Goal: Entertainment & Leisure: Consume media (video, audio)

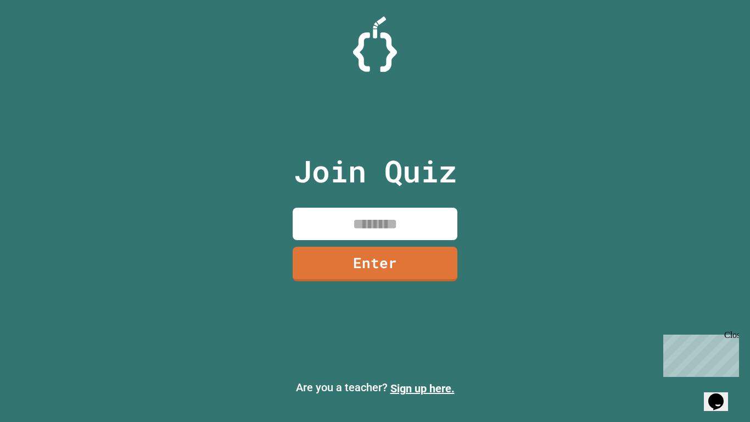
click at [336, 229] on input at bounding box center [375, 224] width 165 height 32
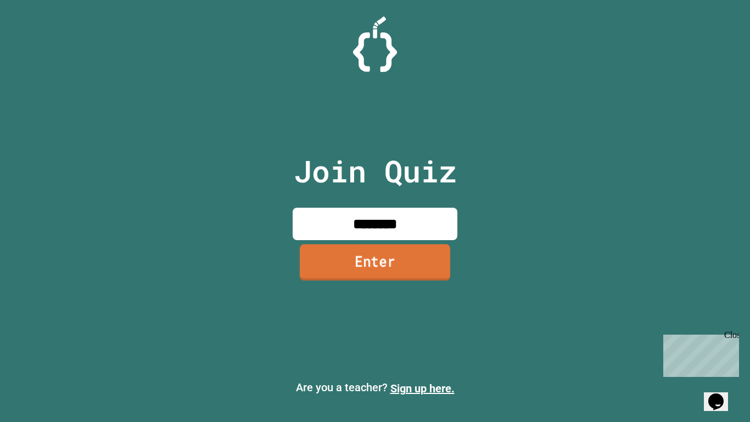
type input "********"
click at [376, 260] on link "Enter" at bounding box center [375, 262] width 150 height 36
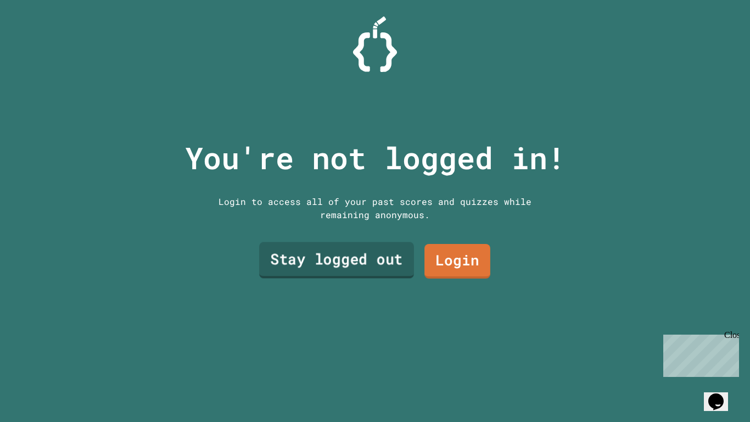
click at [339, 260] on link "Stay logged out" at bounding box center [336, 260] width 155 height 36
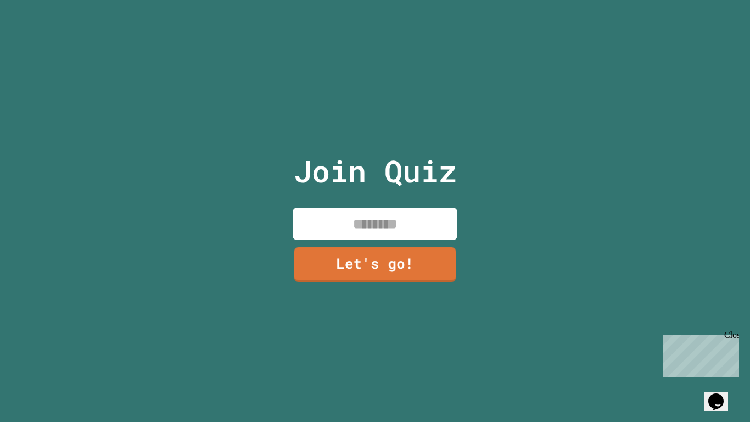
click at [331, 233] on input at bounding box center [375, 224] width 165 height 32
type input "*"
type input "***"
click at [415, 267] on link "Let's go!" at bounding box center [375, 263] width 163 height 36
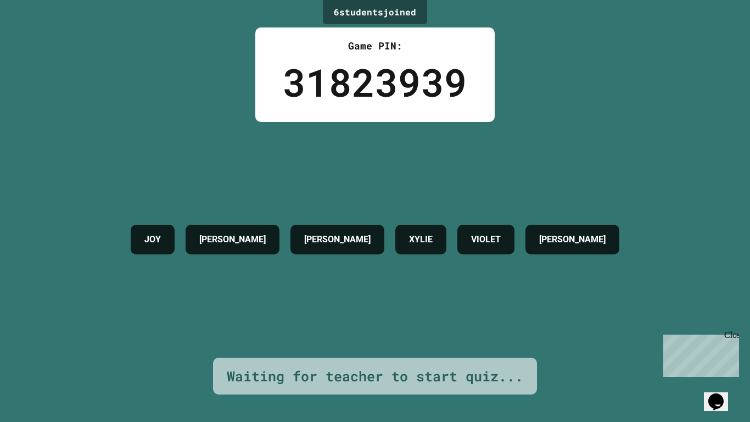
click at [711, 393] on div "Opens Chat This icon Opens the chat window." at bounding box center [716, 402] width 18 height 18
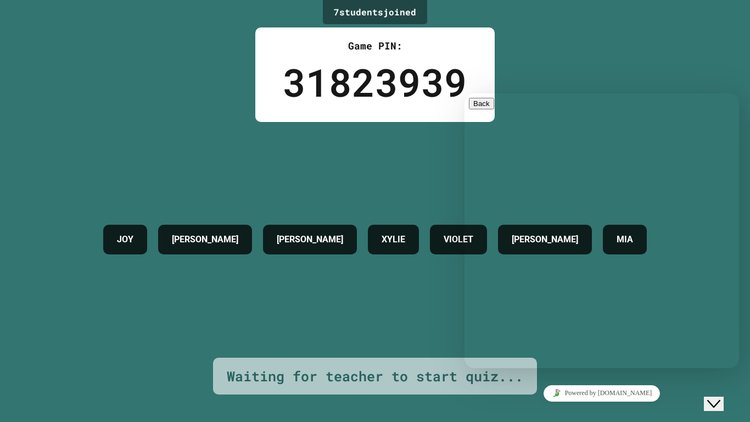
click at [465, 93] on textarea at bounding box center [465, 93] width 0 height 0
type textarea "**"
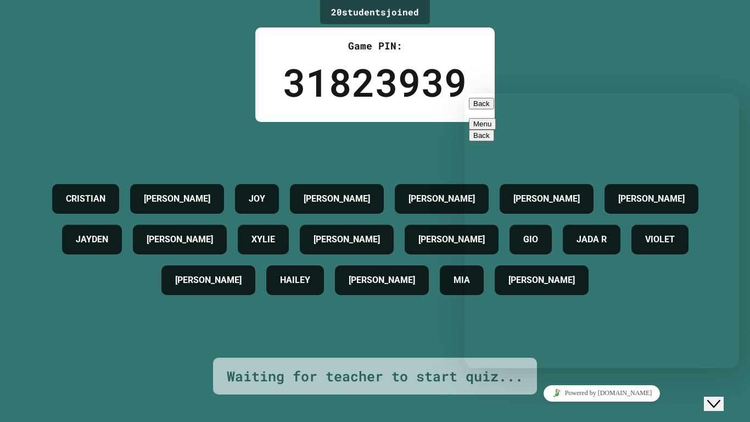
click at [465, 93] on div "Rate this chat Upload File Insert emoji" at bounding box center [465, 93] width 0 height 0
click at [465, 93] on span "Insert emoji" at bounding box center [465, 93] width 0 height 0
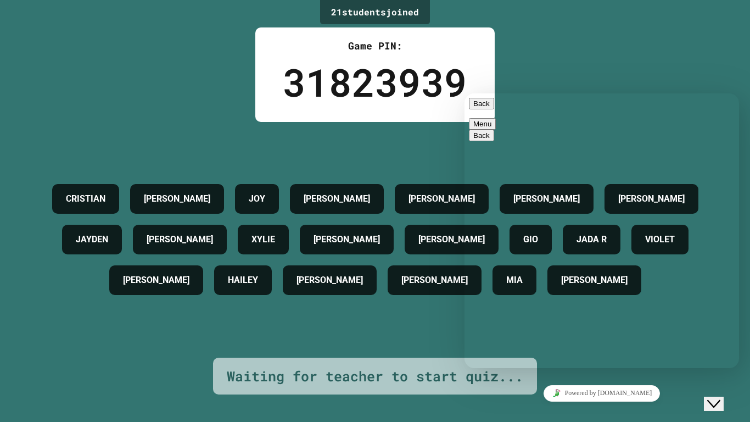
click at [701, 71] on div "21 student s joined Game PIN: 31823939 [PERSON_NAME] [PERSON_NAME] [PERSON_NAME…" at bounding box center [375, 211] width 750 height 422
click at [486, 109] on button "Back" at bounding box center [481, 104] width 25 height 12
click at [395, 160] on div "[PERSON_NAME] [PERSON_NAME] [PERSON_NAME] [PERSON_NAME] [PERSON_NAME] [PERSON_N…" at bounding box center [374, 240] width 695 height 236
click at [720, 397] on icon "Close Chat This icon closes the chat window." at bounding box center [713, 403] width 13 height 13
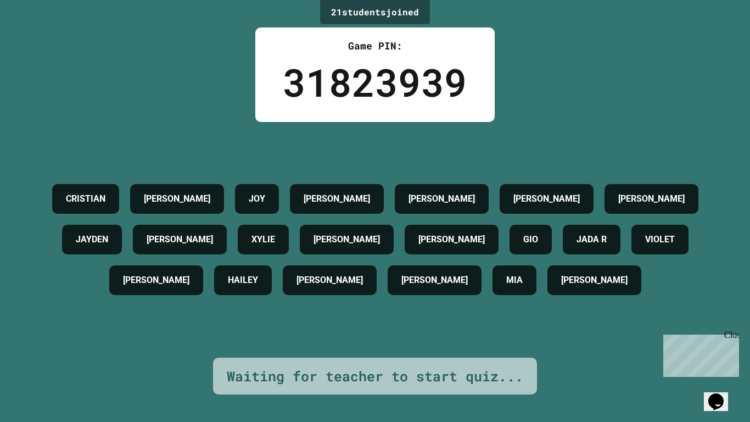
click at [707, 393] on div "Opens Chat This icon Opens the chat window." at bounding box center [716, 402] width 18 height 18
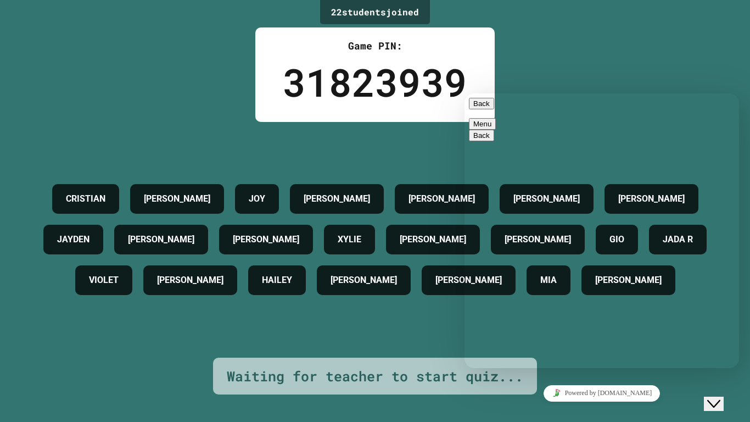
click at [724, 403] on button "Close Chat This icon closes the chat window." at bounding box center [714, 404] width 20 height 14
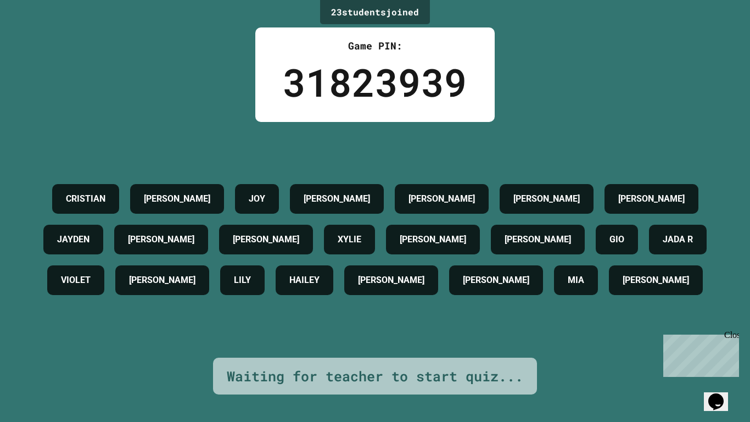
click at [196, 274] on h4 "[PERSON_NAME]" at bounding box center [162, 280] width 66 height 13
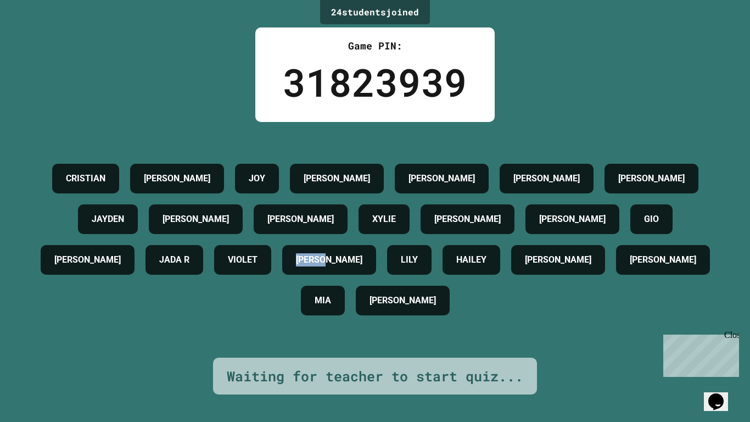
click at [258, 263] on h4 "VIOLET" at bounding box center [243, 259] width 30 height 13
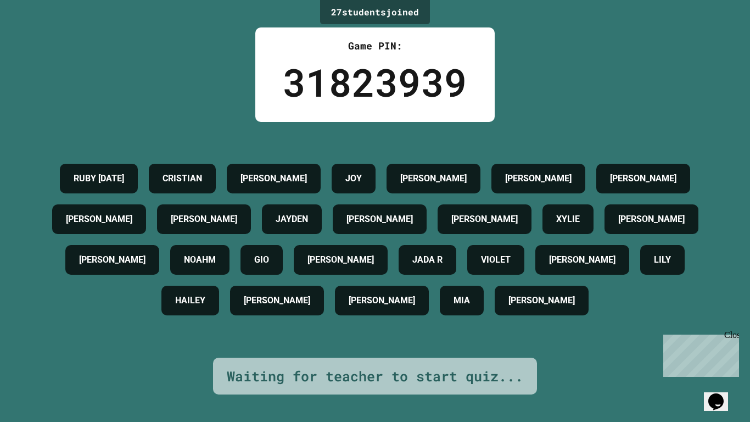
click at [735, 382] on div "Opens Chat This icon Opens the chat window." at bounding box center [722, 382] width 26 height 0
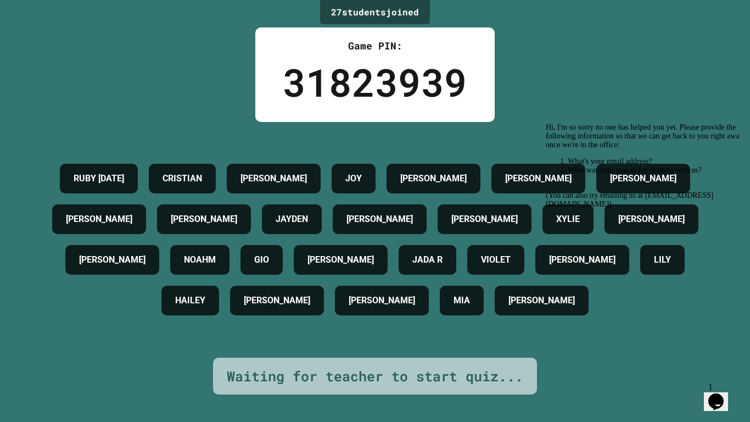
click at [722, 394] on icon "Chat widget" at bounding box center [716, 401] width 15 height 16
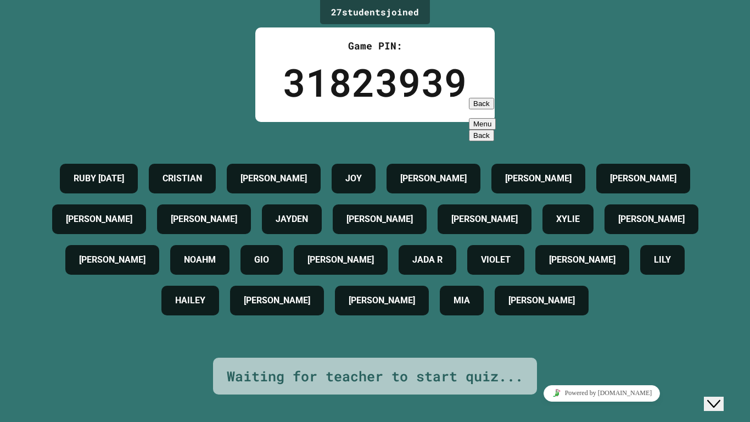
click at [721, 397] on icon "Close Chat This icon closes the chat window." at bounding box center [713, 403] width 13 height 13
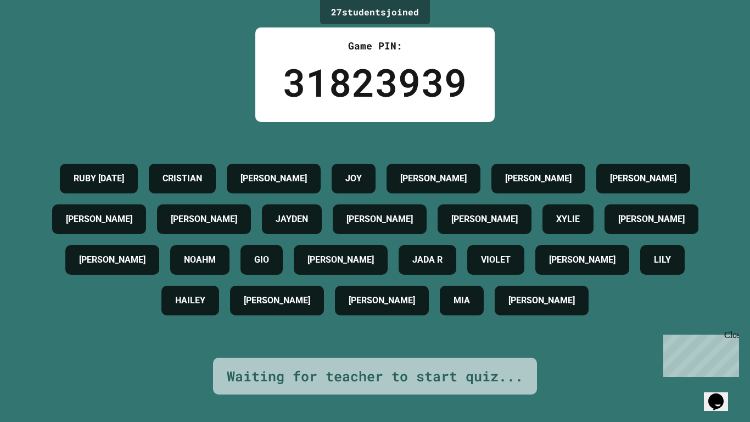
click at [721, 395] on icon "Chat widget" at bounding box center [716, 401] width 15 height 16
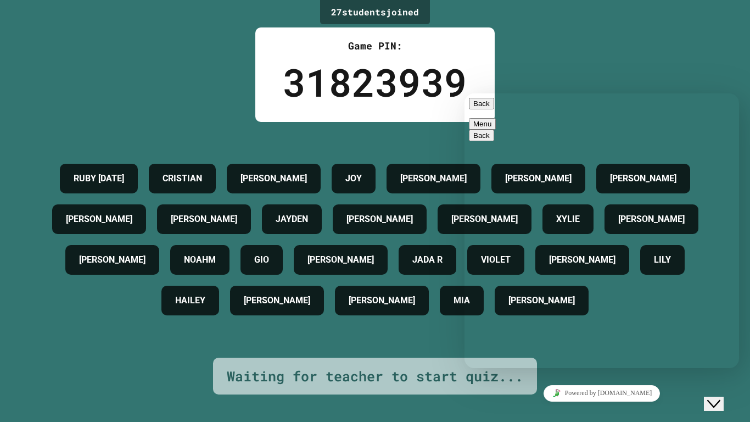
click at [496, 108] on div "Back" at bounding box center [602, 104] width 266 height 12
click at [476, 109] on button "Back" at bounding box center [481, 104] width 25 height 12
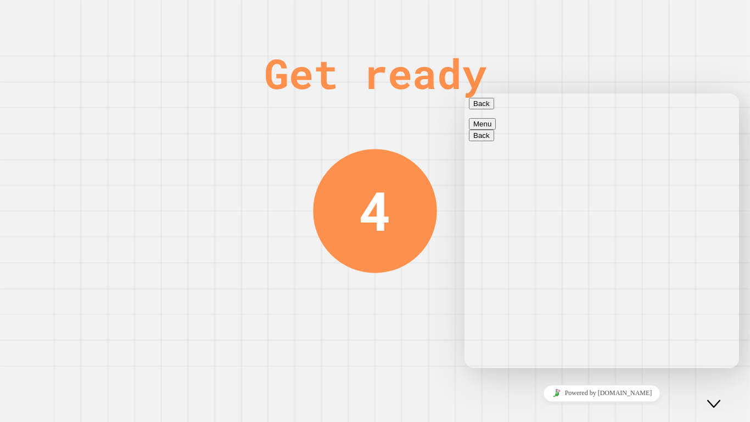
click at [184, 93] on div "Get ready 4" at bounding box center [375, 211] width 750 height 422
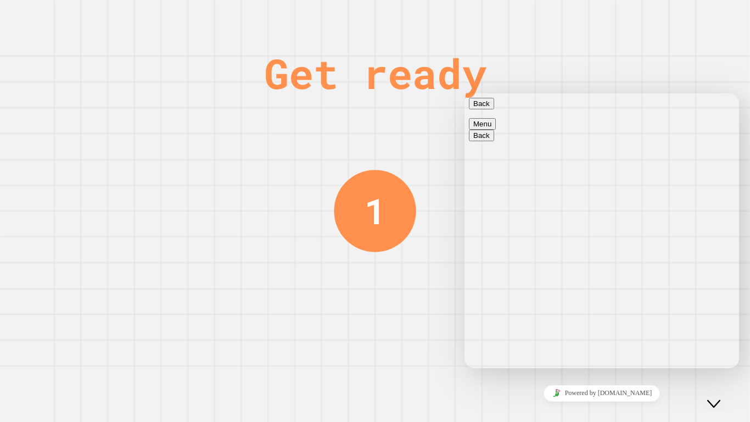
click at [720, 397] on button "Close Chat This icon closes the chat window." at bounding box center [714, 404] width 20 height 14
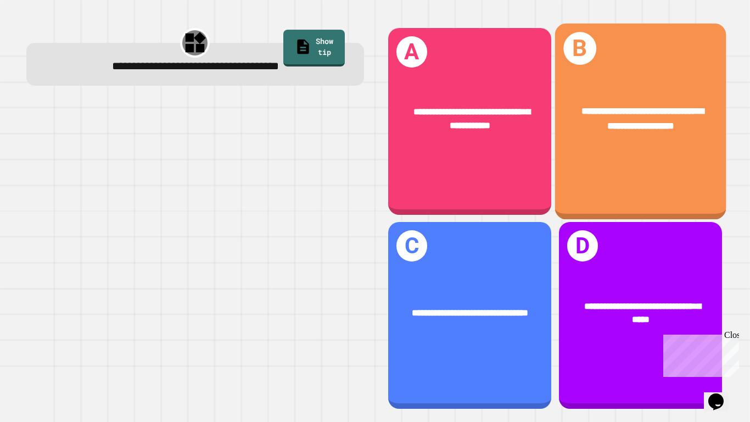
click at [585, 137] on div "**********" at bounding box center [640, 118] width 171 height 66
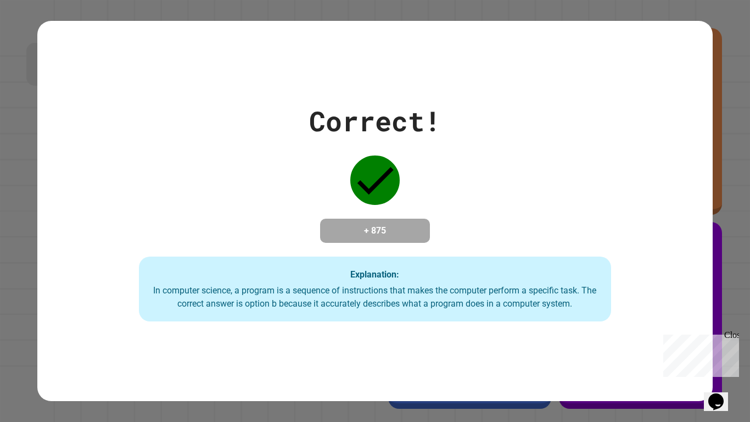
click at [733, 337] on div "Close" at bounding box center [731, 337] width 14 height 14
drag, startPoint x: 371, startPoint y: 179, endPoint x: 324, endPoint y: 166, distance: 48.4
click at [324, 166] on div "Correct! + 875 Explanation: In computer science, a program is a sequence of ins…" at bounding box center [374, 211] width 675 height 221
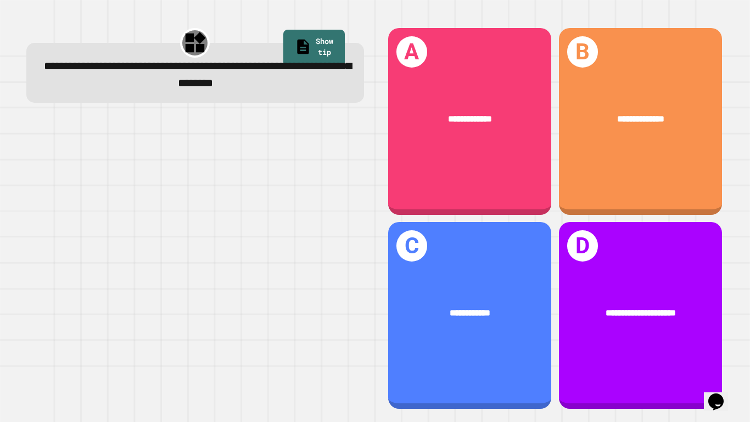
click at [401, 289] on div "**********" at bounding box center [469, 313] width 163 height 50
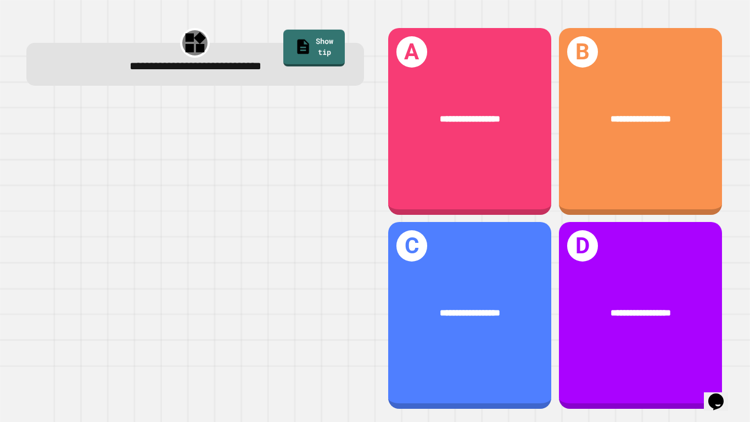
click at [289, 33] on link "Show tip" at bounding box center [314, 48] width 62 height 37
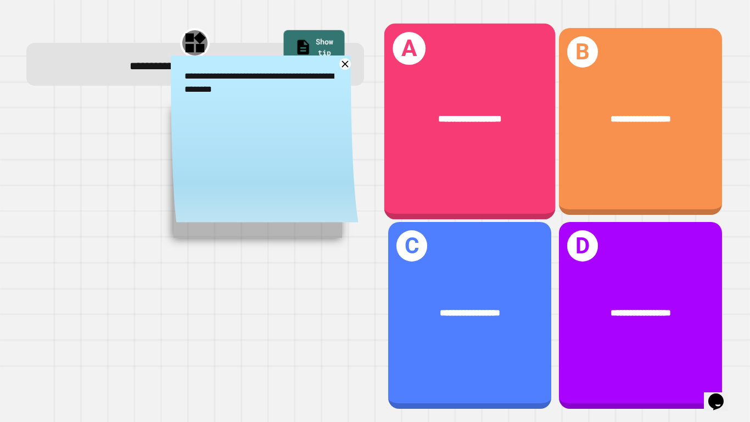
click at [472, 77] on div "**********" at bounding box center [469, 121] width 171 height 196
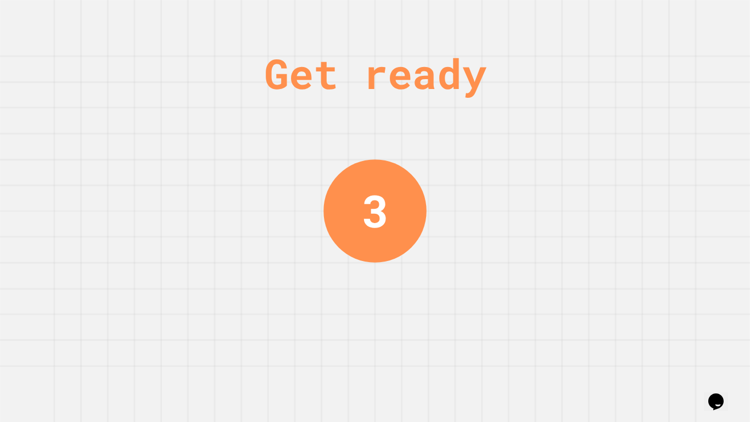
click at [322, 210] on div "Get ready 3" at bounding box center [375, 211] width 750 height 422
click at [364, 210] on div "2" at bounding box center [375, 210] width 27 height 67
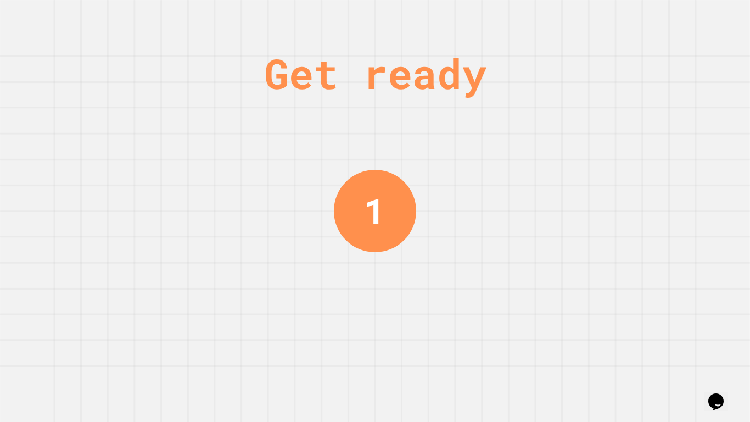
click at [338, 161] on div "Get ready 1" at bounding box center [375, 211] width 82 height 422
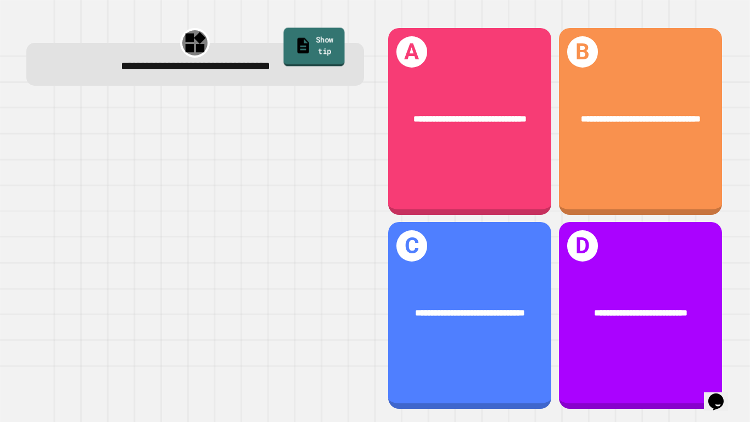
click at [294, 36] on icon at bounding box center [303, 45] width 18 height 19
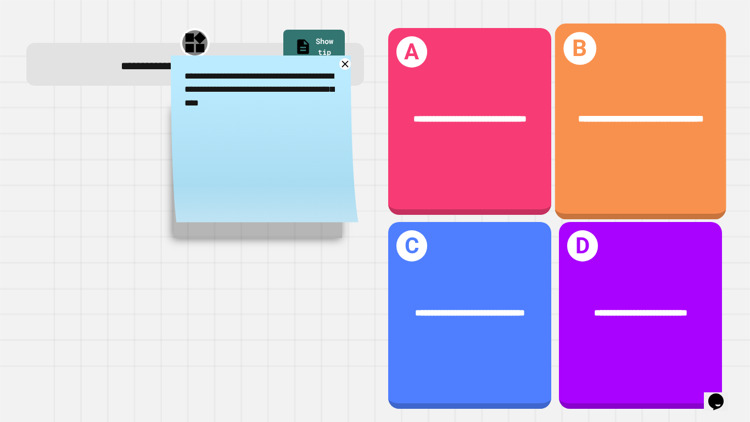
click at [603, 80] on div "**********" at bounding box center [640, 121] width 171 height 196
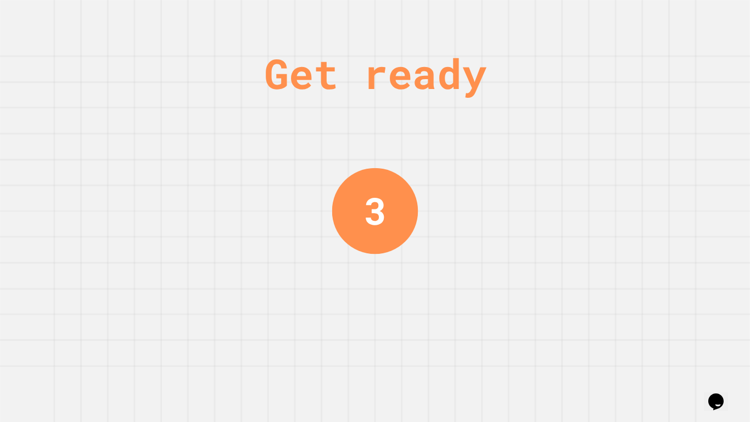
click at [408, 237] on div "3" at bounding box center [375, 211] width 86 height 86
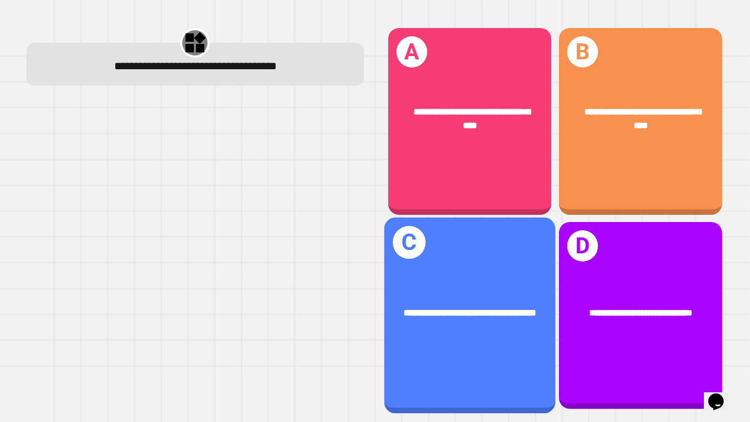
click at [478, 371] on div "**********" at bounding box center [469, 316] width 171 height 196
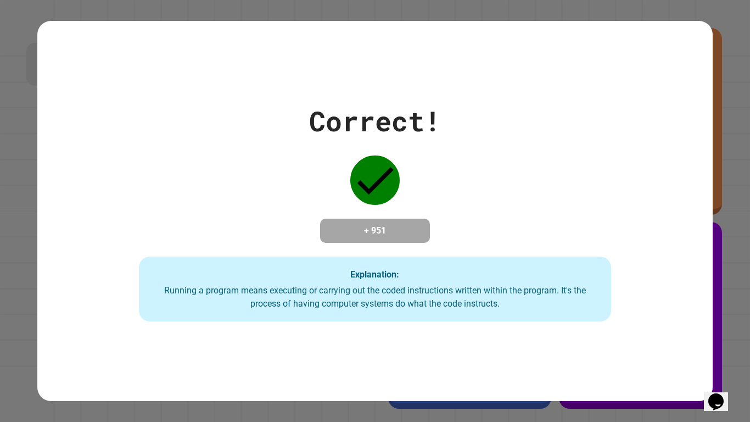
click at [725, 396] on icon "Opens Chat This icon Opens the chat window." at bounding box center [716, 402] width 18 height 18
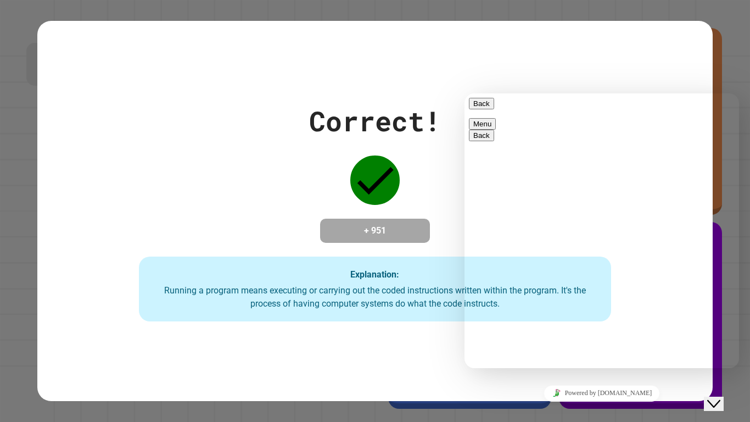
click at [721, 397] on div "Close Chat This icon closes the chat window." at bounding box center [713, 403] width 13 height 13
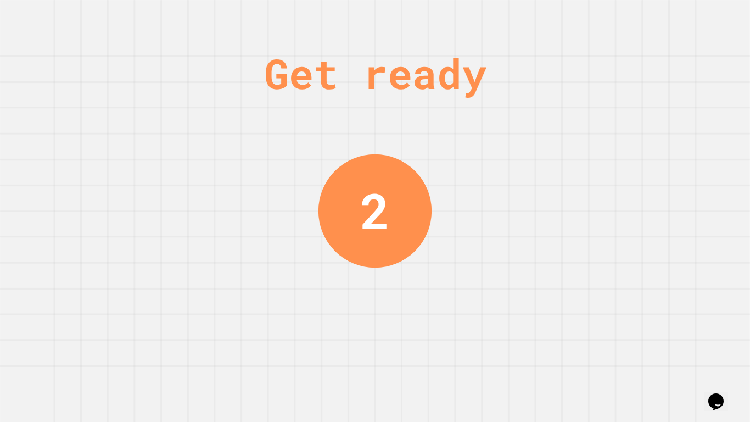
click at [634, 364] on div "Get ready 2" at bounding box center [375, 211] width 750 height 422
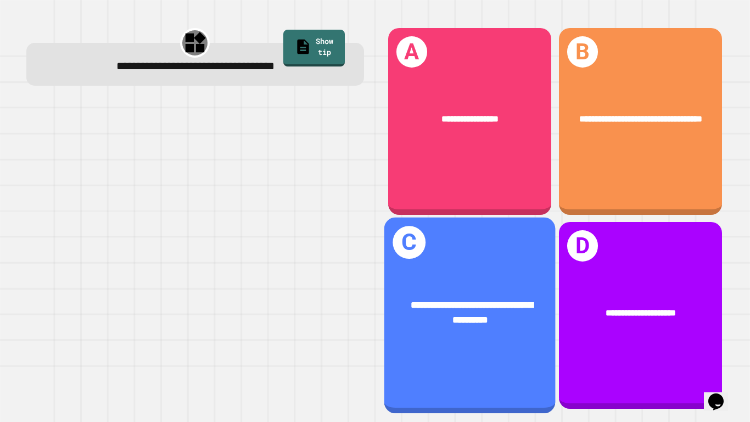
click at [404, 283] on div "**********" at bounding box center [469, 313] width 171 height 66
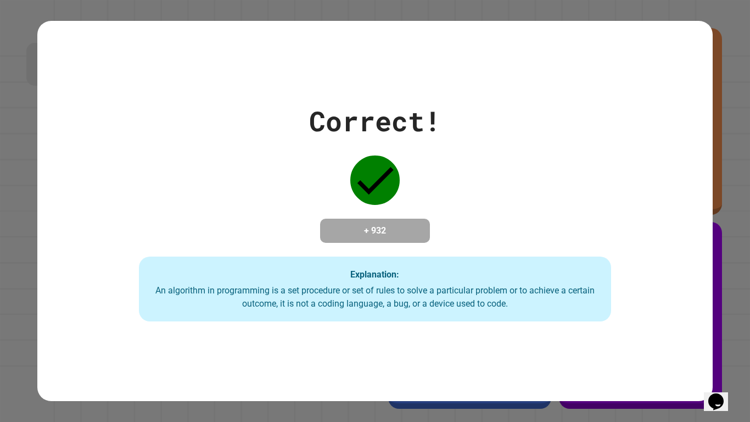
click at [372, 193] on icon at bounding box center [374, 179] width 49 height 49
click at [606, 144] on div "Correct! + 932 Explanation: An algorithm in programming is a set procedure or s…" at bounding box center [374, 211] width 675 height 221
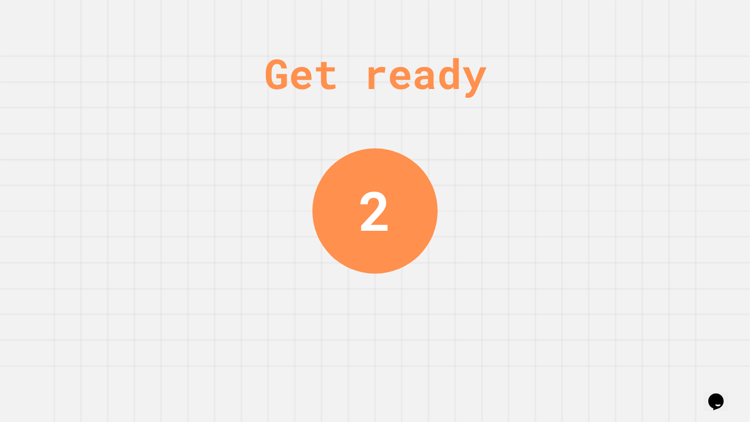
drag, startPoint x: 368, startPoint y: 198, endPoint x: 304, endPoint y: 191, distance: 64.1
click at [304, 191] on div "Get ready 2" at bounding box center [375, 211] width 750 height 422
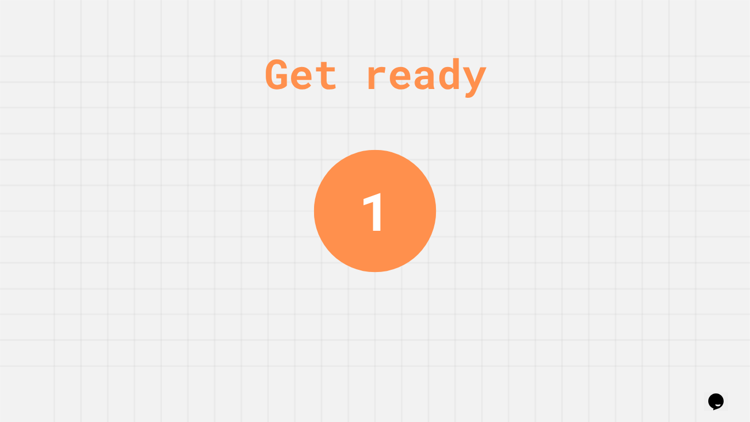
click at [339, 184] on div "1" at bounding box center [375, 211] width 122 height 122
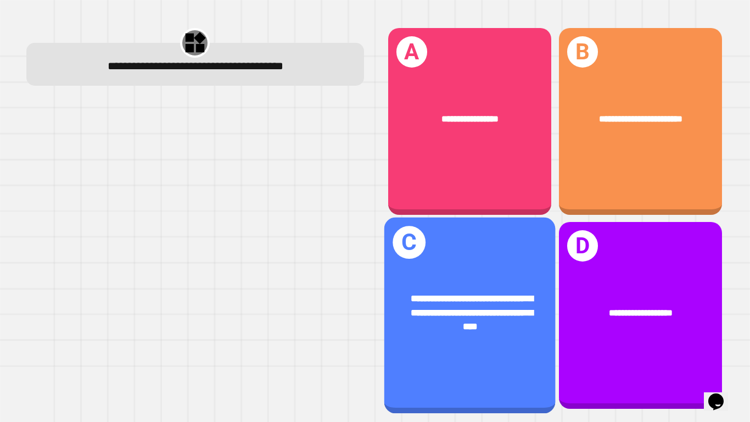
click at [474, 277] on div "**********" at bounding box center [469, 312] width 171 height 81
